Goal: Find specific page/section: Find specific page/section

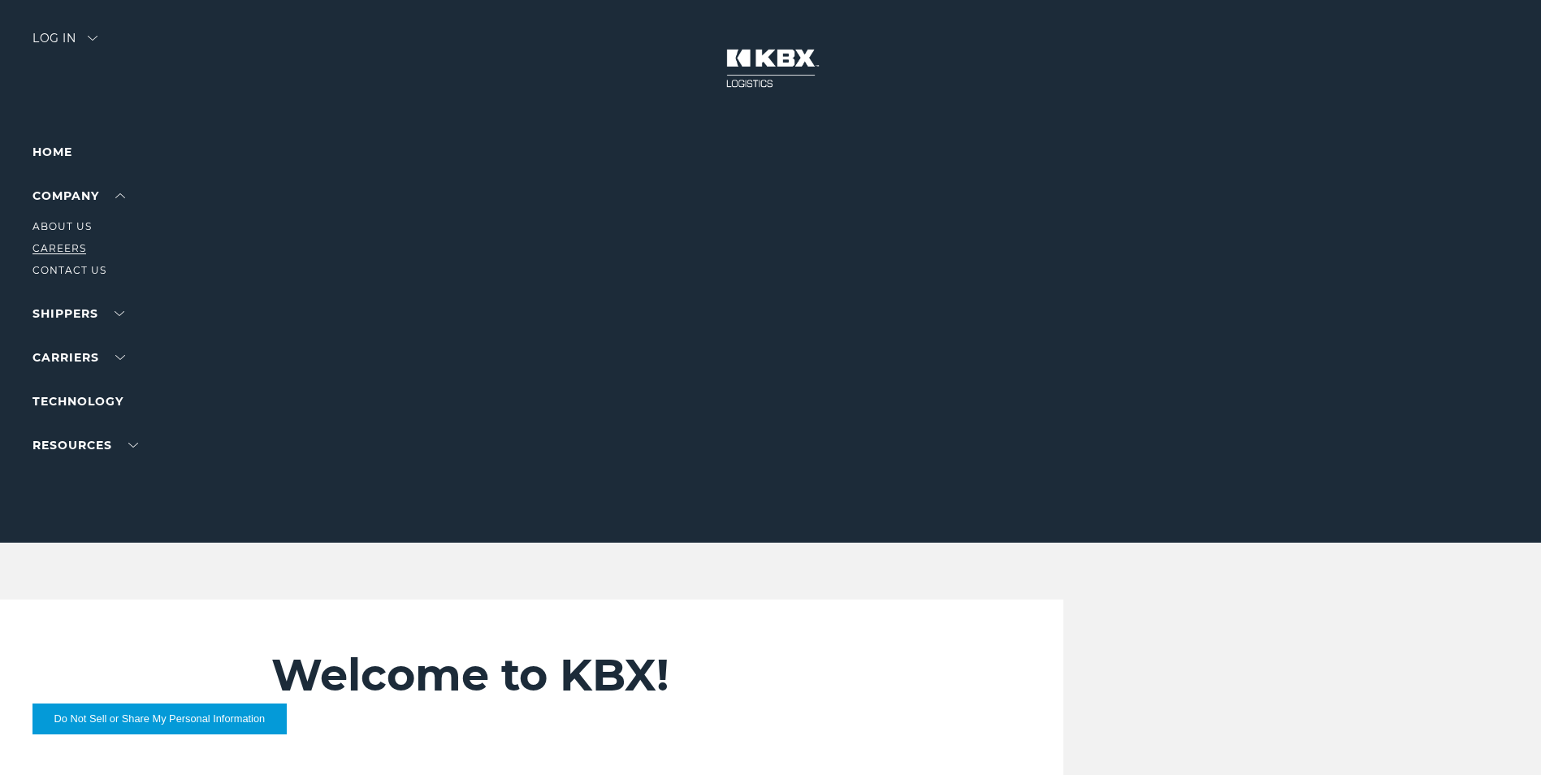
click at [71, 248] on link "Careers" at bounding box center [59, 248] width 54 height 12
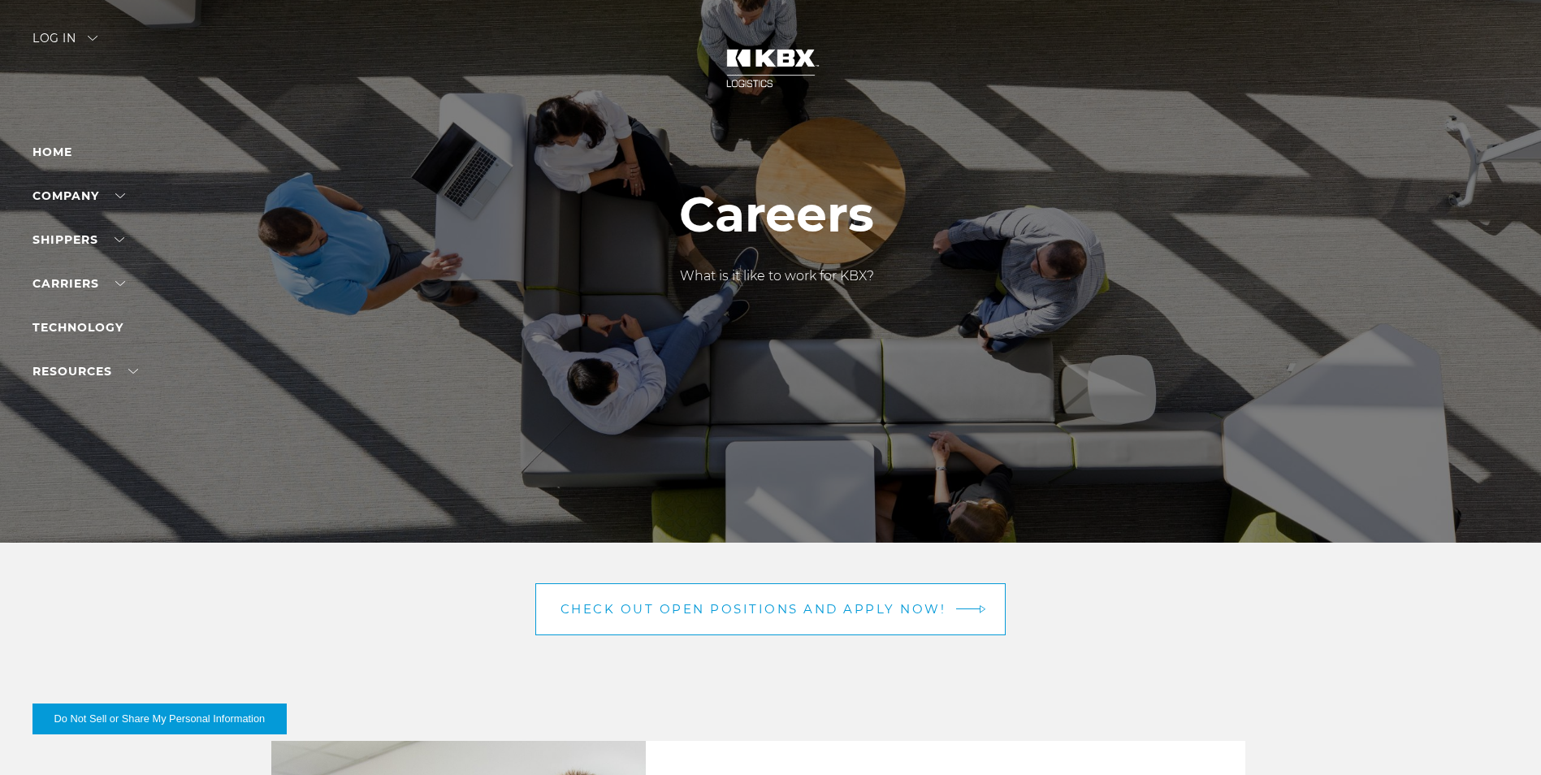
click at [753, 623] on link "Check out open positions and apply now!" at bounding box center [770, 609] width 471 height 52
